Goal: Transaction & Acquisition: Download file/media

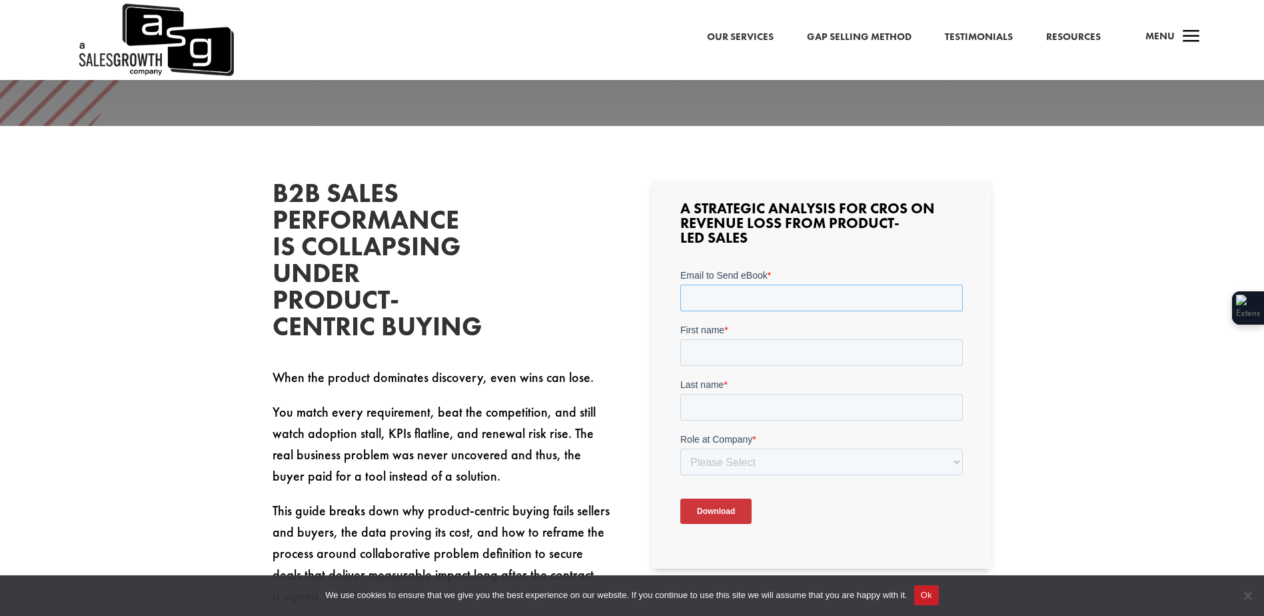
click at [784, 297] on input "Email to Send eBook *" at bounding box center [821, 298] width 283 height 27
type input "david.taylor@mhr.co.uk"
type input "David"
type input "Taylor"
click at [712, 472] on select "Please Select C-Level (CRO, CSO, etc) Senior Leadership (VP of Sales, VP of Ena…" at bounding box center [821, 461] width 283 height 27
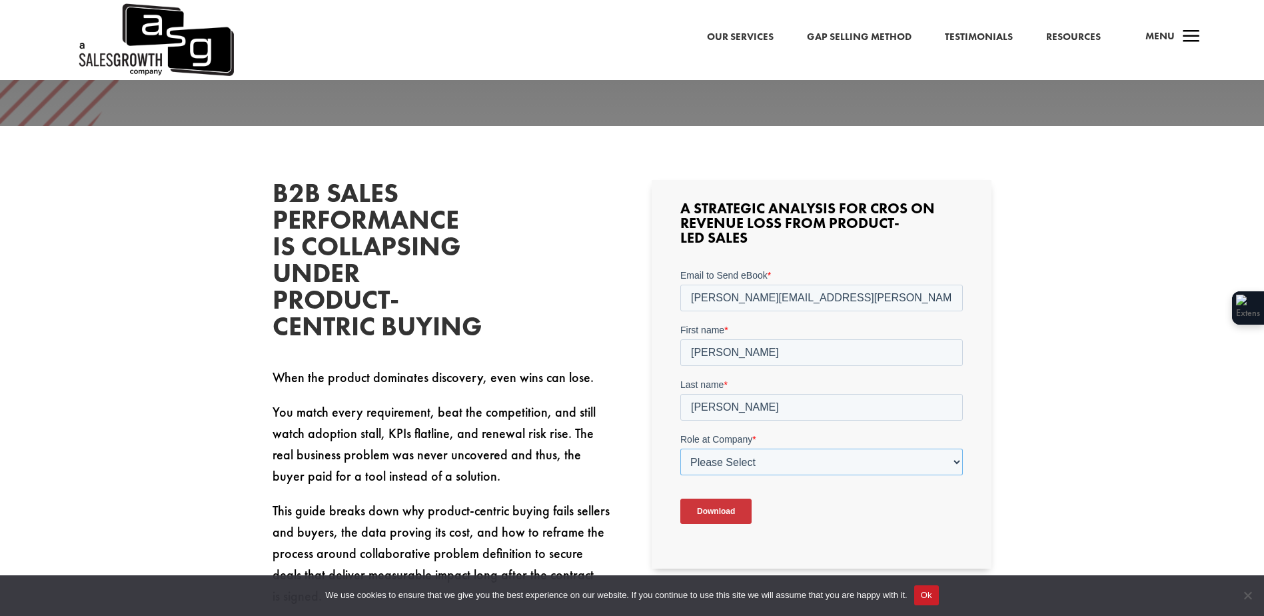
select select "Individual Contributor (AE, SDR, CSM, etc)"
click at [680, 448] on select "Please Select C-Level (CRO, CSO, etc) Senior Leadership (VP of Sales, VP of Ena…" at bounding box center [821, 461] width 283 height 27
click at [720, 516] on input "Download" at bounding box center [715, 510] width 71 height 25
